Goal: Navigation & Orientation: Find specific page/section

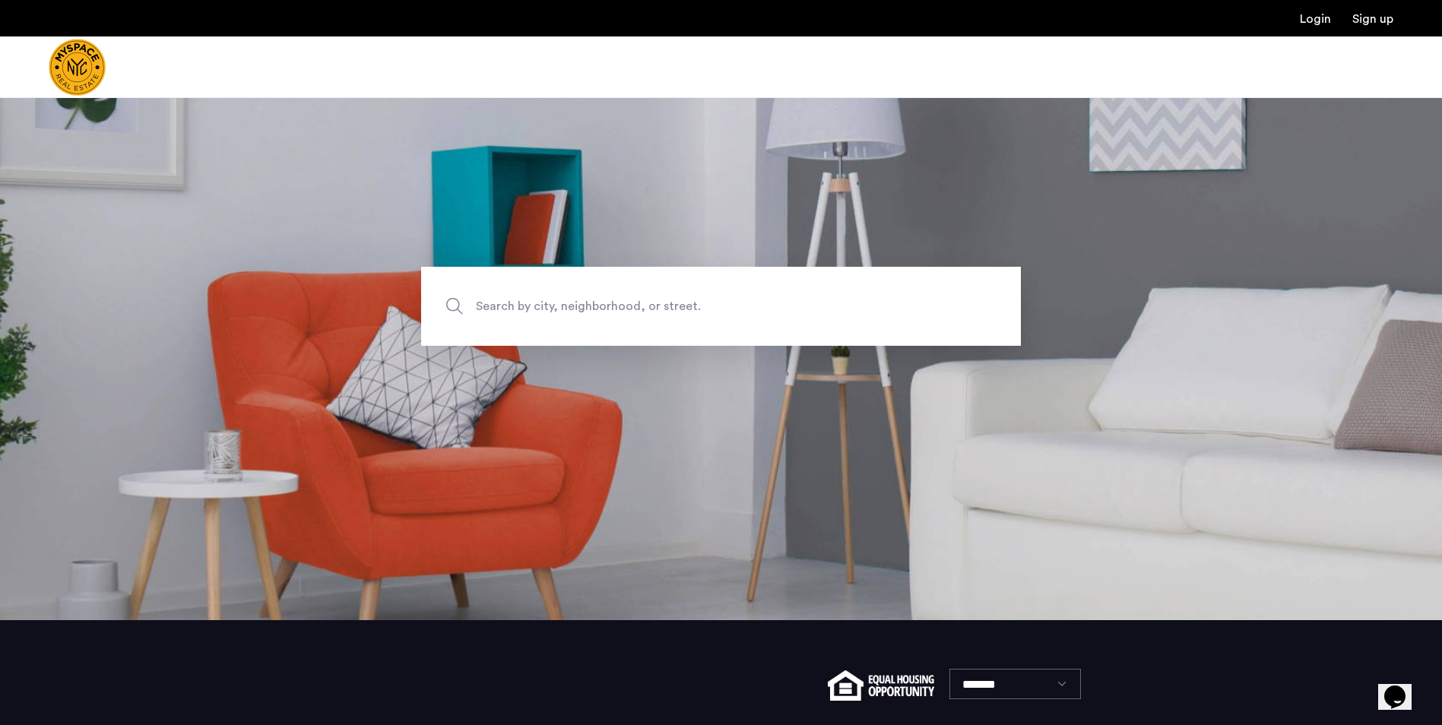
scroll to position [221, 0]
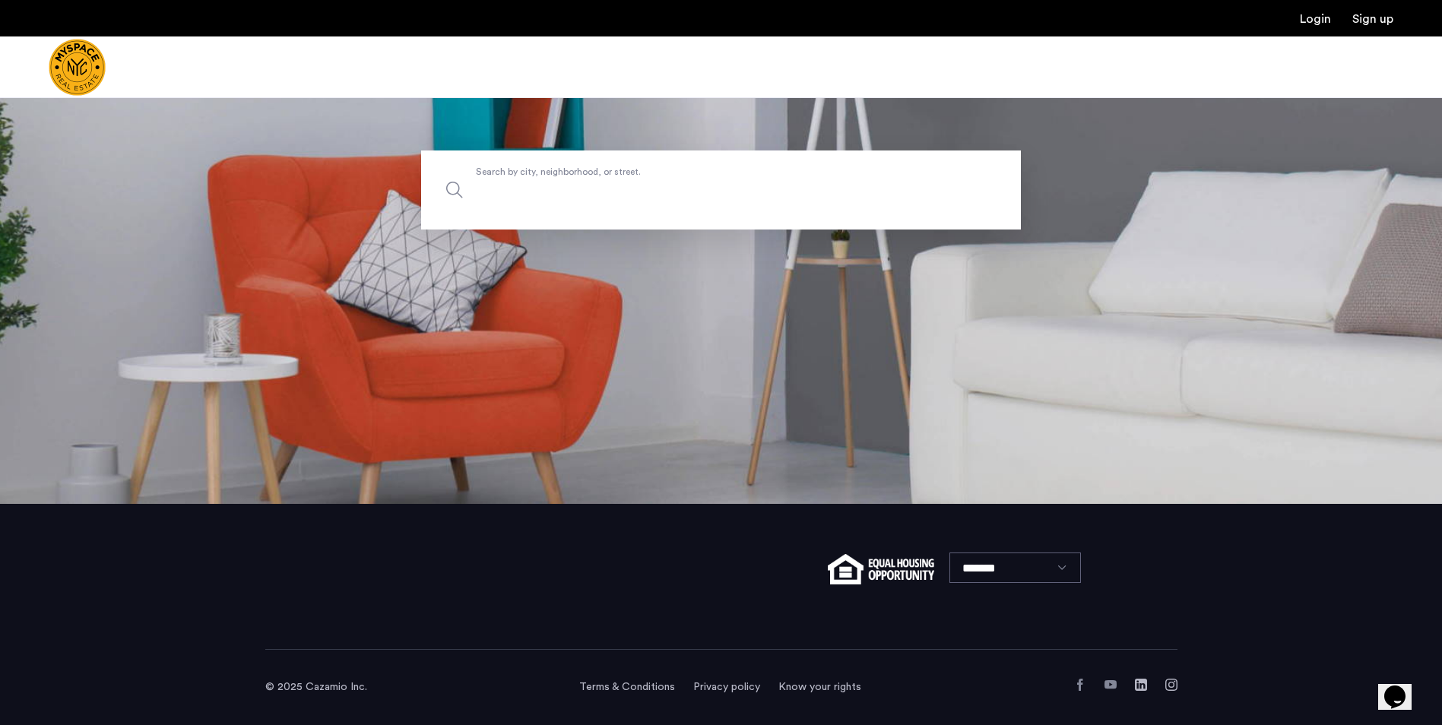
click at [854, 214] on input "Search by city, neighborhood, or street." at bounding box center [721, 190] width 600 height 79
click at [454, 191] on label "Search by city, neighborhood, or street." at bounding box center [721, 190] width 600 height 79
click at [454, 191] on input "Search by city, neighborhood, or street." at bounding box center [721, 190] width 600 height 79
click at [458, 192] on label "Search by city, neighborhood, or street." at bounding box center [721, 190] width 600 height 79
click at [458, 192] on input "Search by city, neighborhood, or street." at bounding box center [721, 190] width 600 height 79
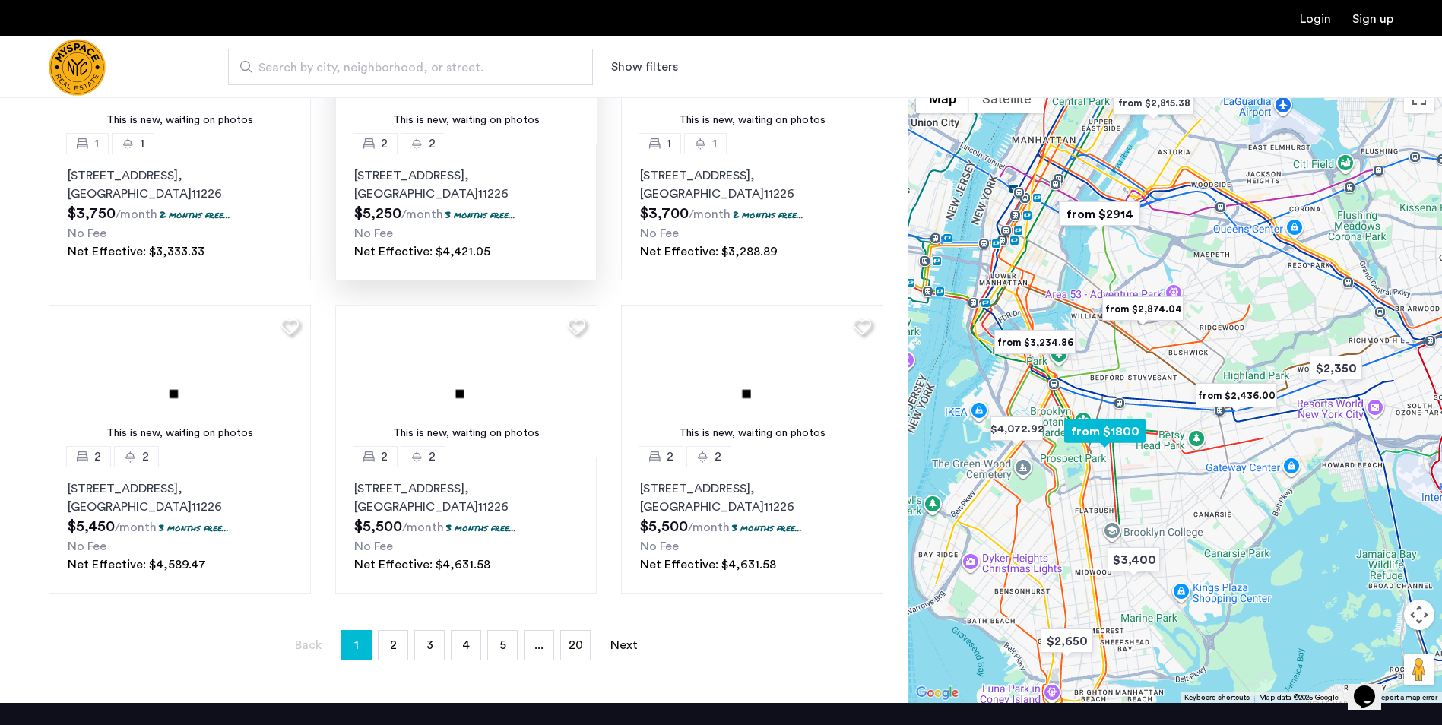
scroll to position [836, 0]
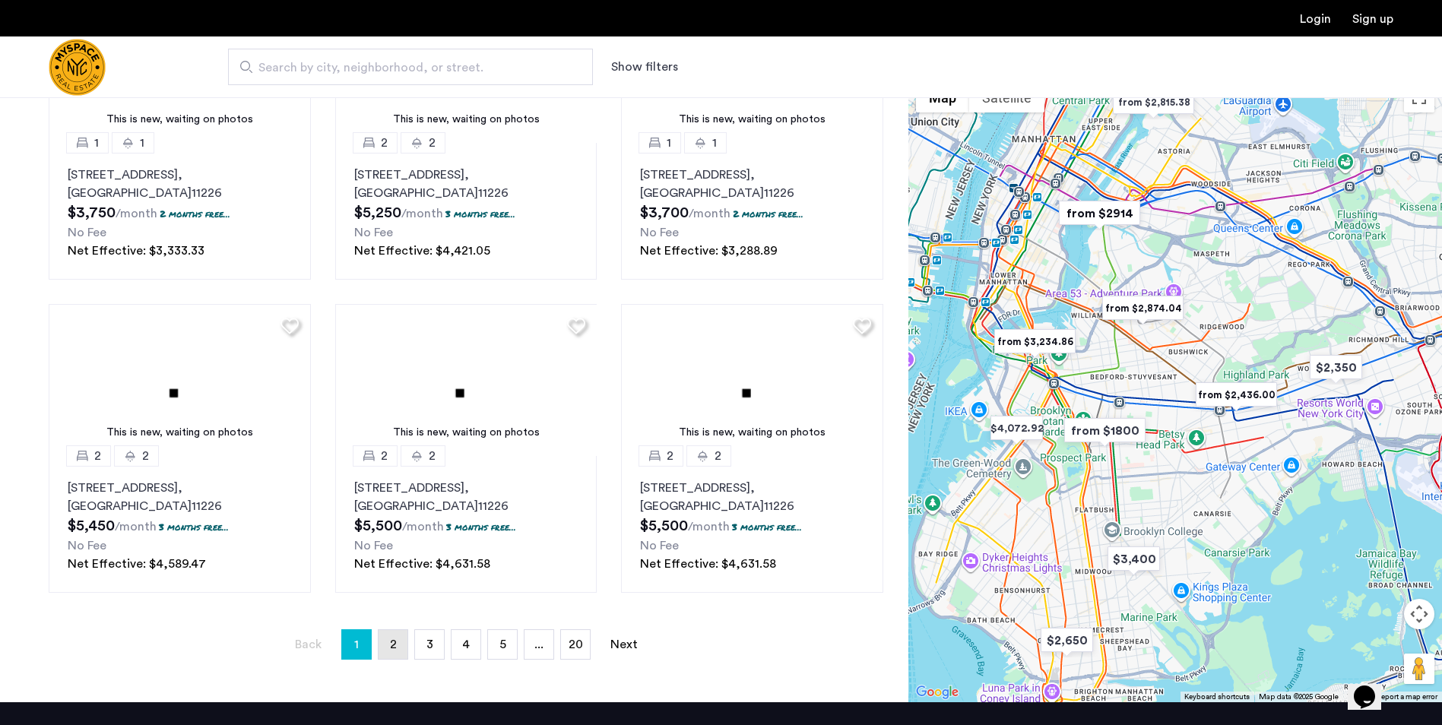
click at [398, 657] on link "page 2" at bounding box center [393, 644] width 29 height 29
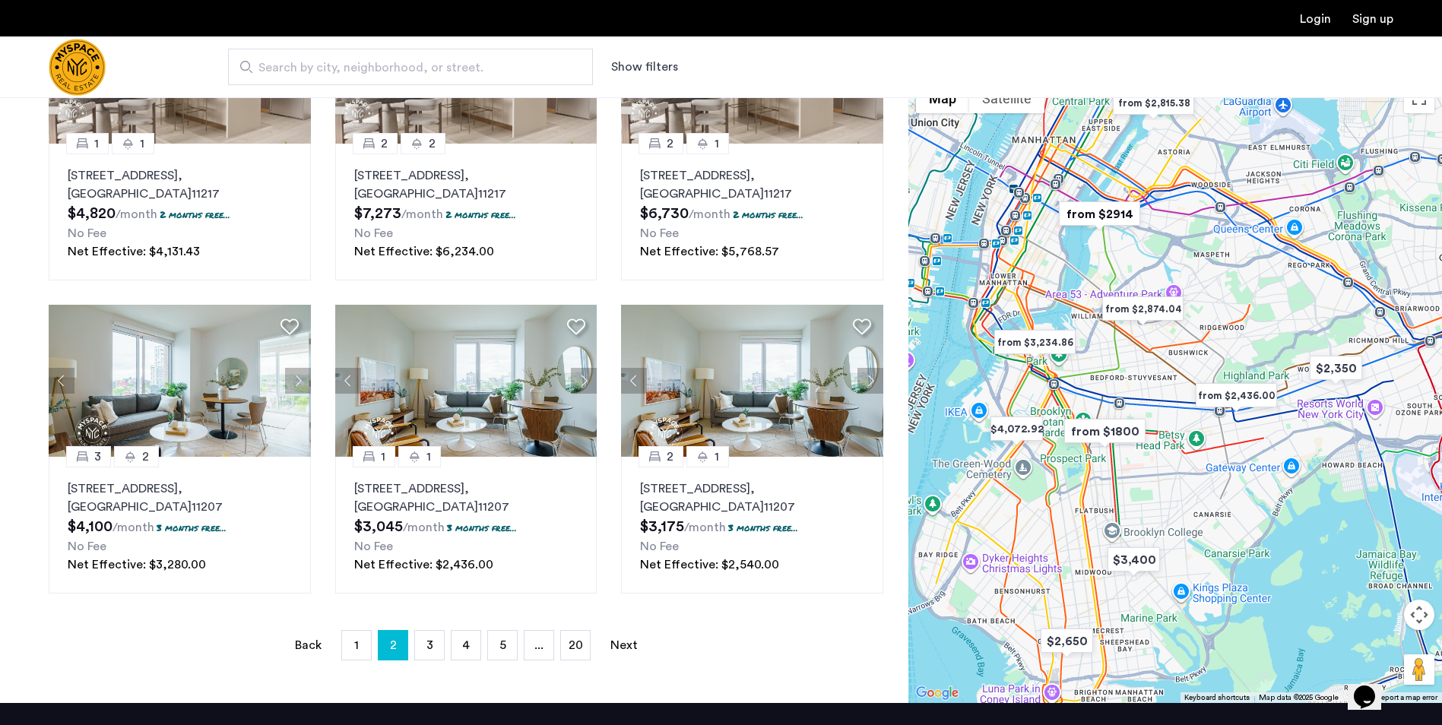
scroll to position [836, 0]
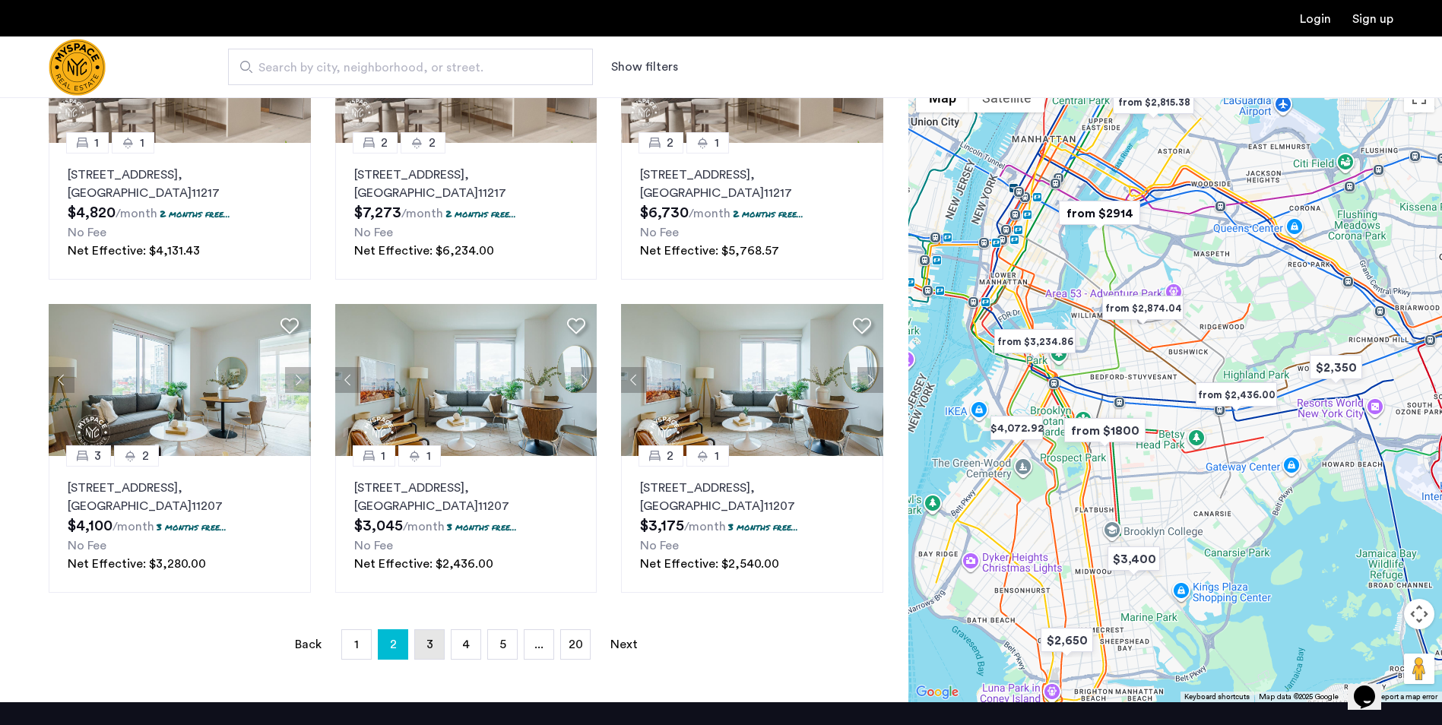
click at [435, 646] on link "page 3" at bounding box center [429, 644] width 29 height 29
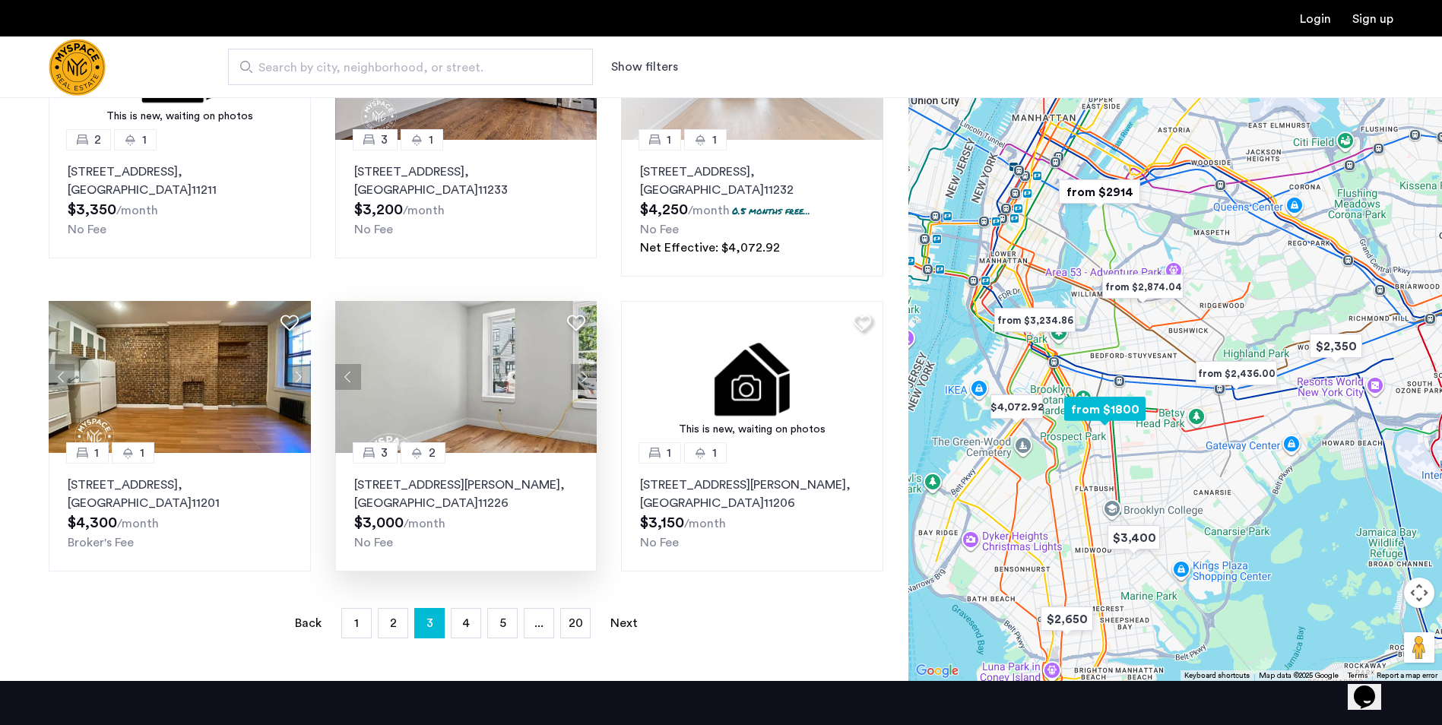
scroll to position [836, 0]
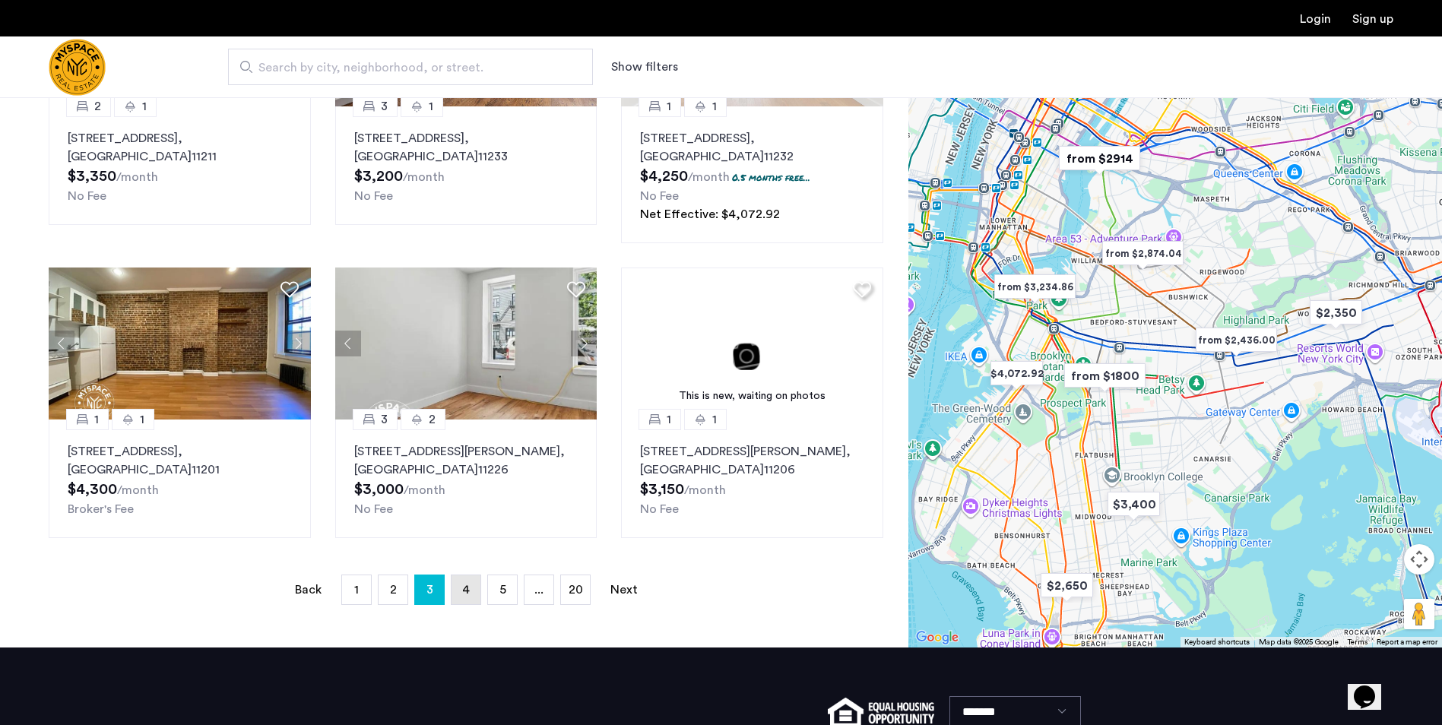
click at [457, 599] on link "page 4" at bounding box center [466, 590] width 29 height 29
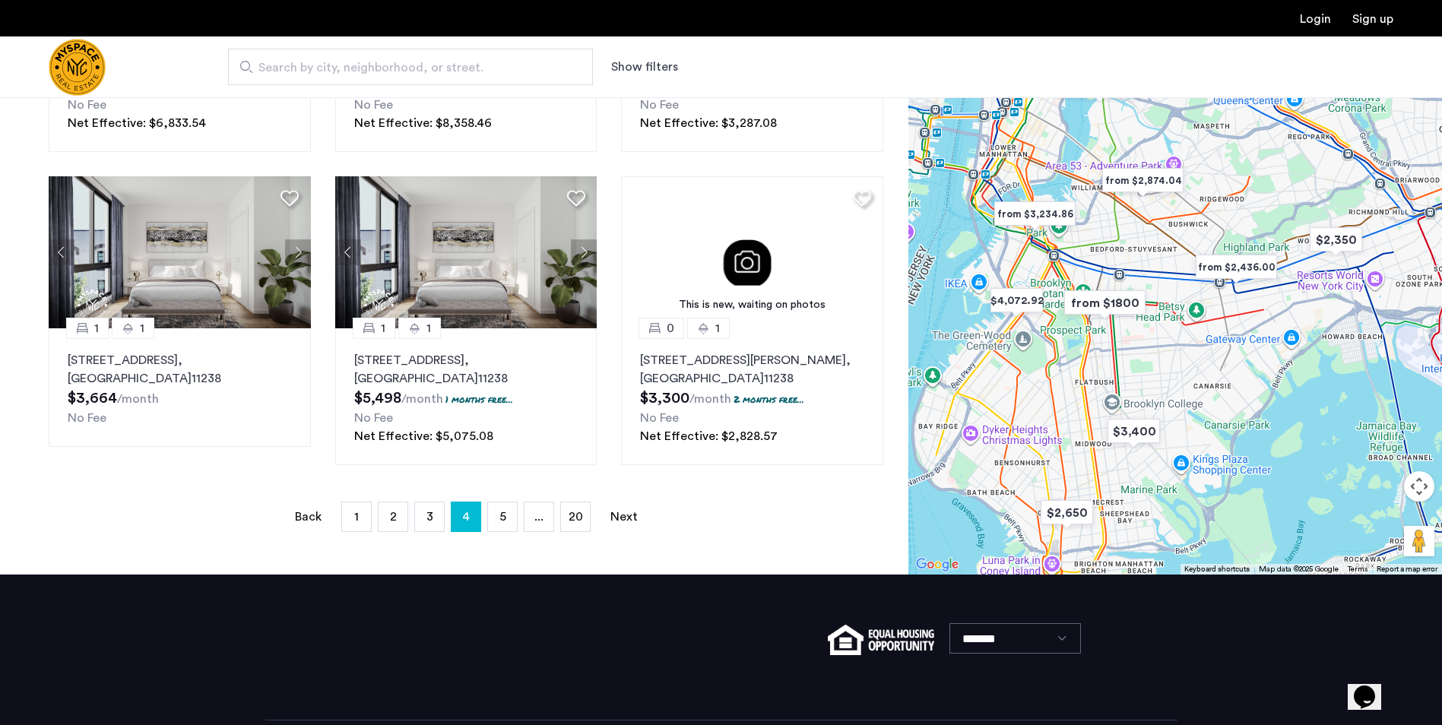
scroll to position [1035, 0]
